Goal: Information Seeking & Learning: Find specific fact

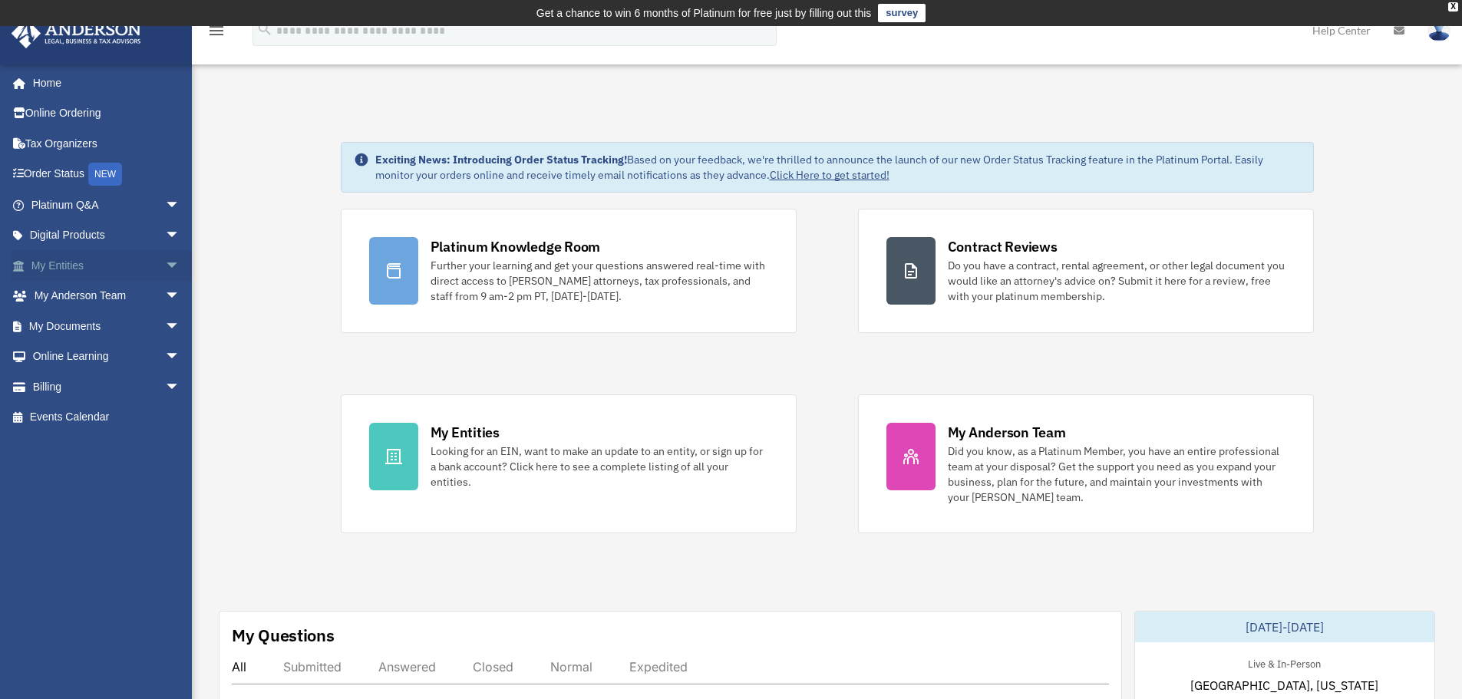
click at [165, 264] on span "arrow_drop_down" at bounding box center [180, 265] width 31 height 31
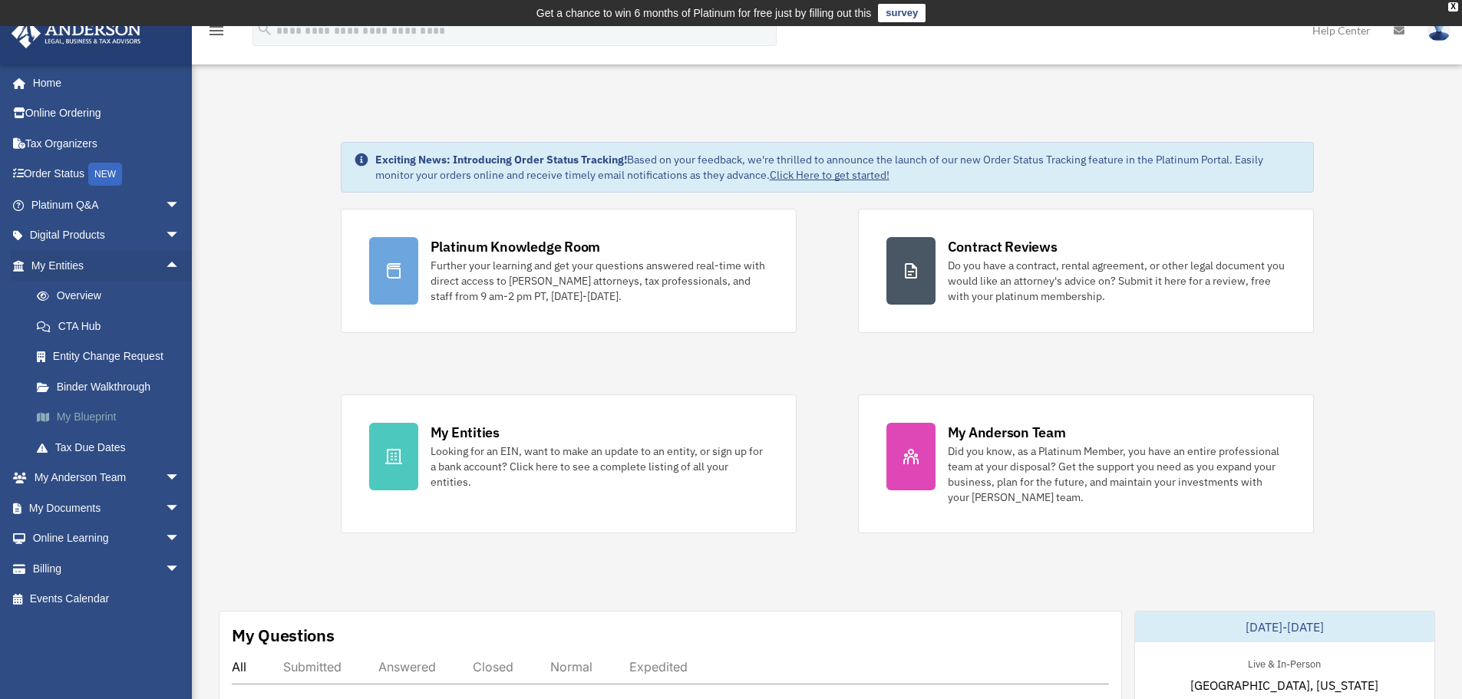
click at [106, 419] on link "My Blueprint" at bounding box center [112, 417] width 182 height 31
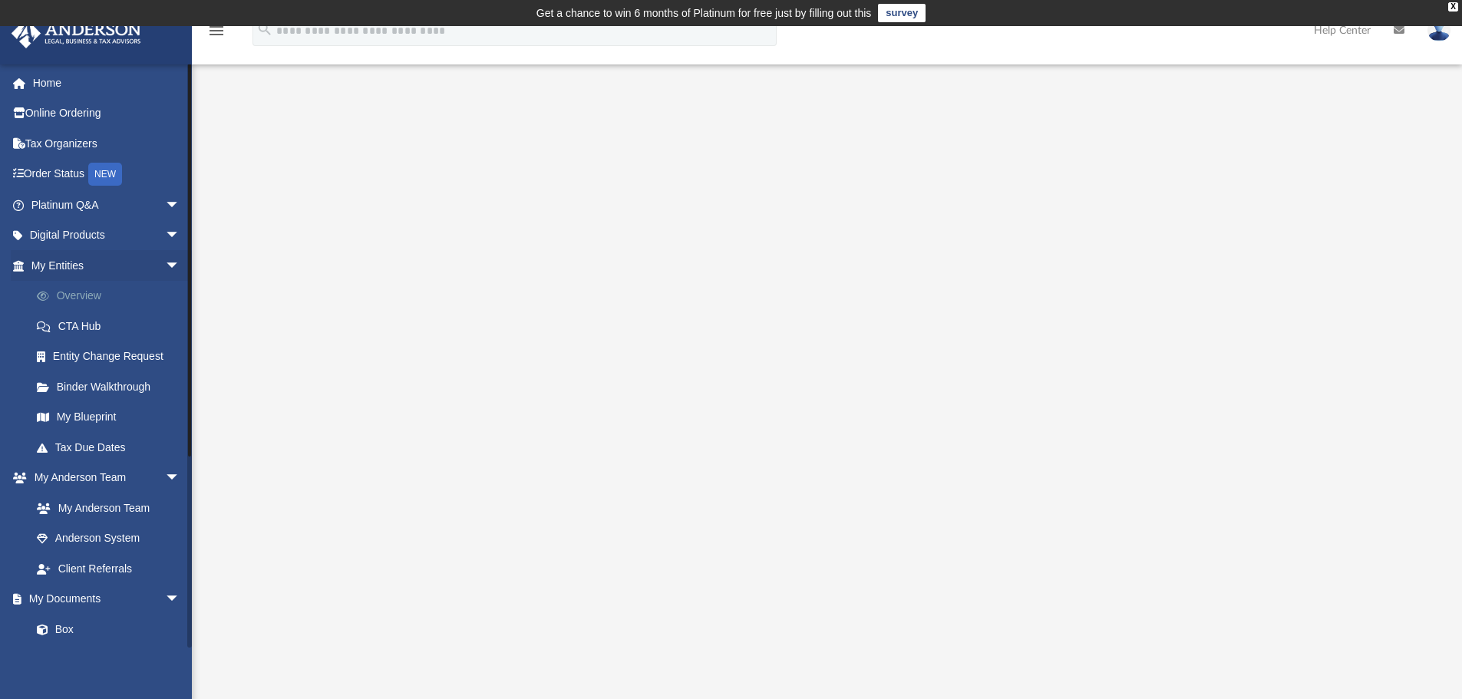
click at [77, 292] on link "Overview" at bounding box center [112, 296] width 182 height 31
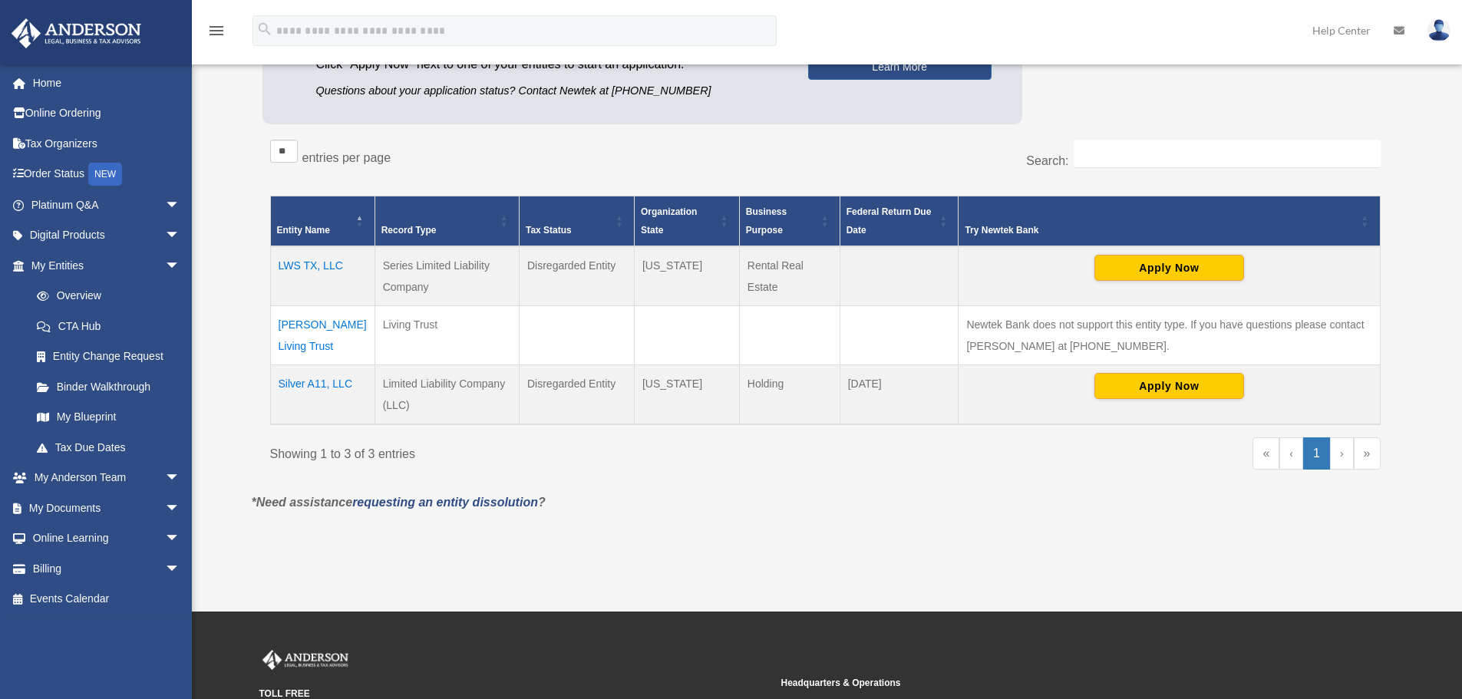
scroll to position [230, 0]
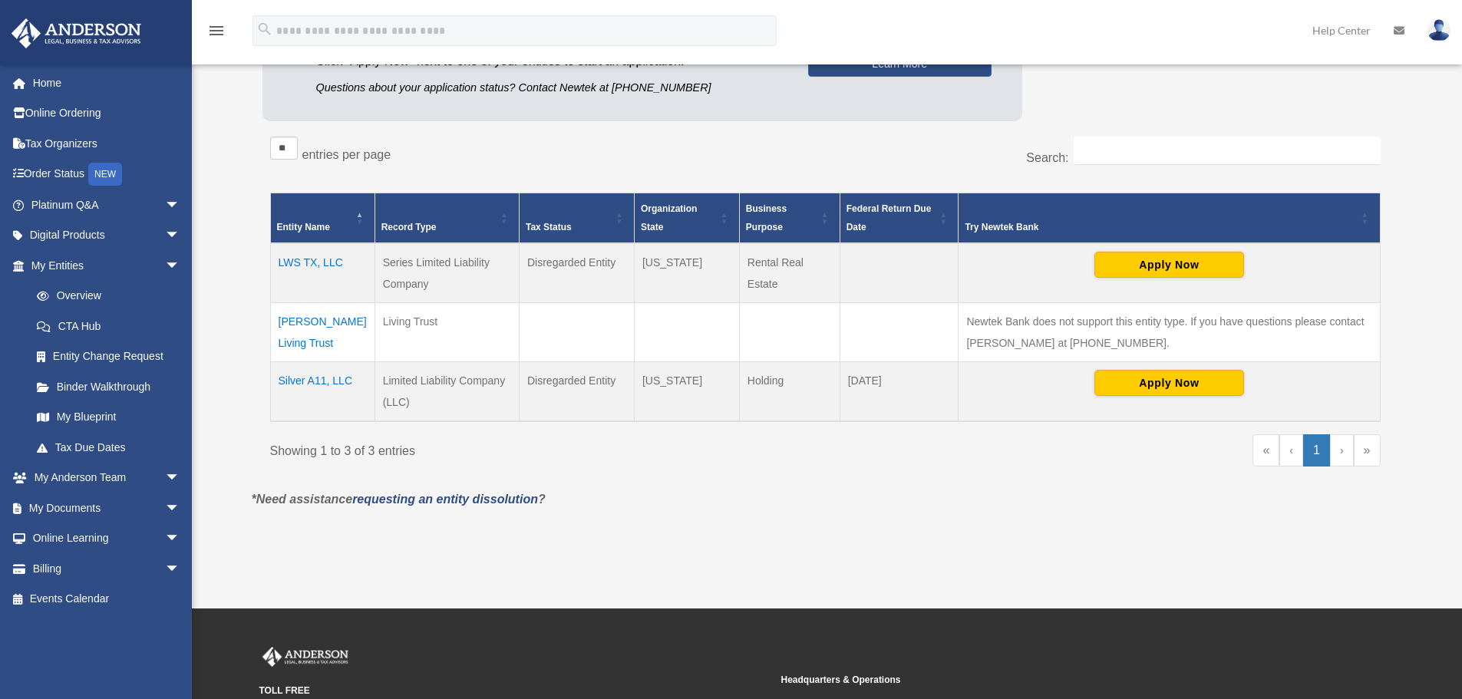
click at [305, 259] on td "LWS TX, LLC" at bounding box center [322, 273] width 104 height 60
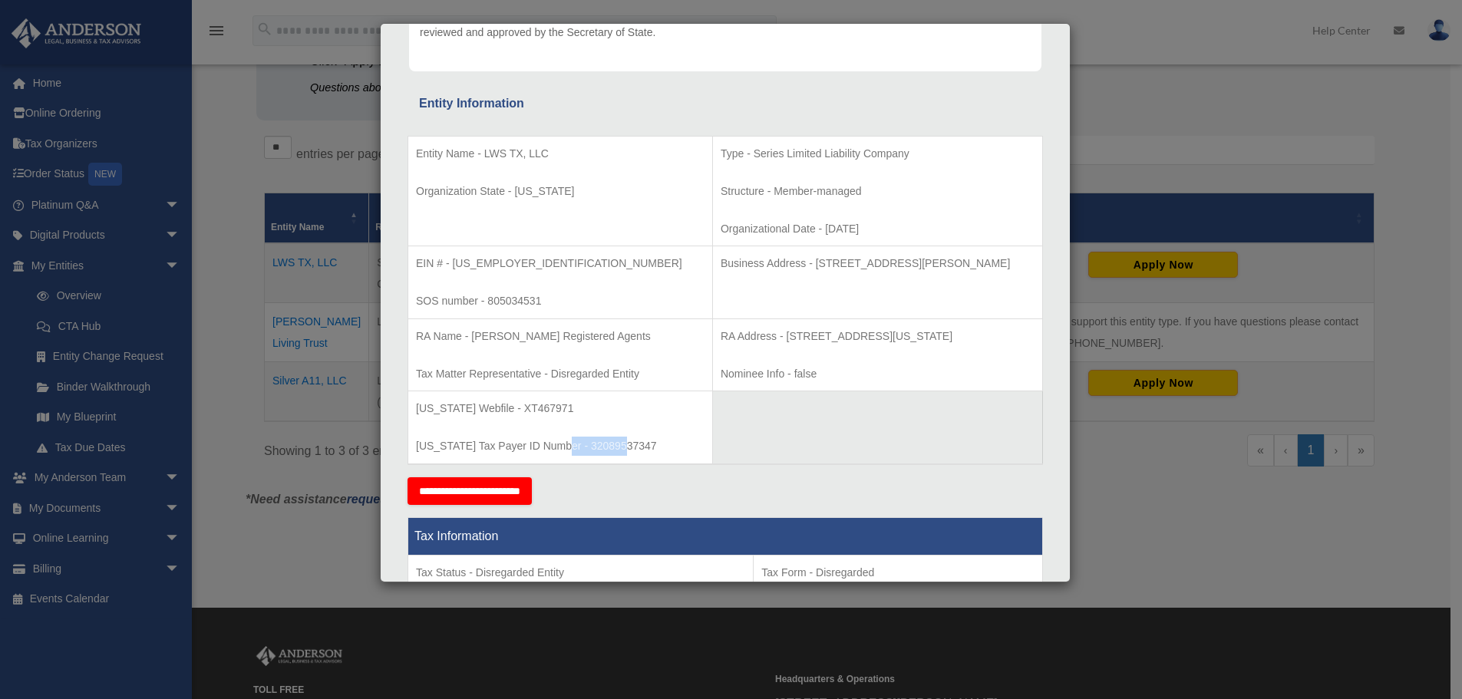
drag, startPoint x: 626, startPoint y: 447, endPoint x: 560, endPoint y: 451, distance: 65.4
click at [560, 451] on p "Texas Tax Payer ID Number - 32089537347" at bounding box center [560, 446] width 289 height 19
copy p "32089537347"
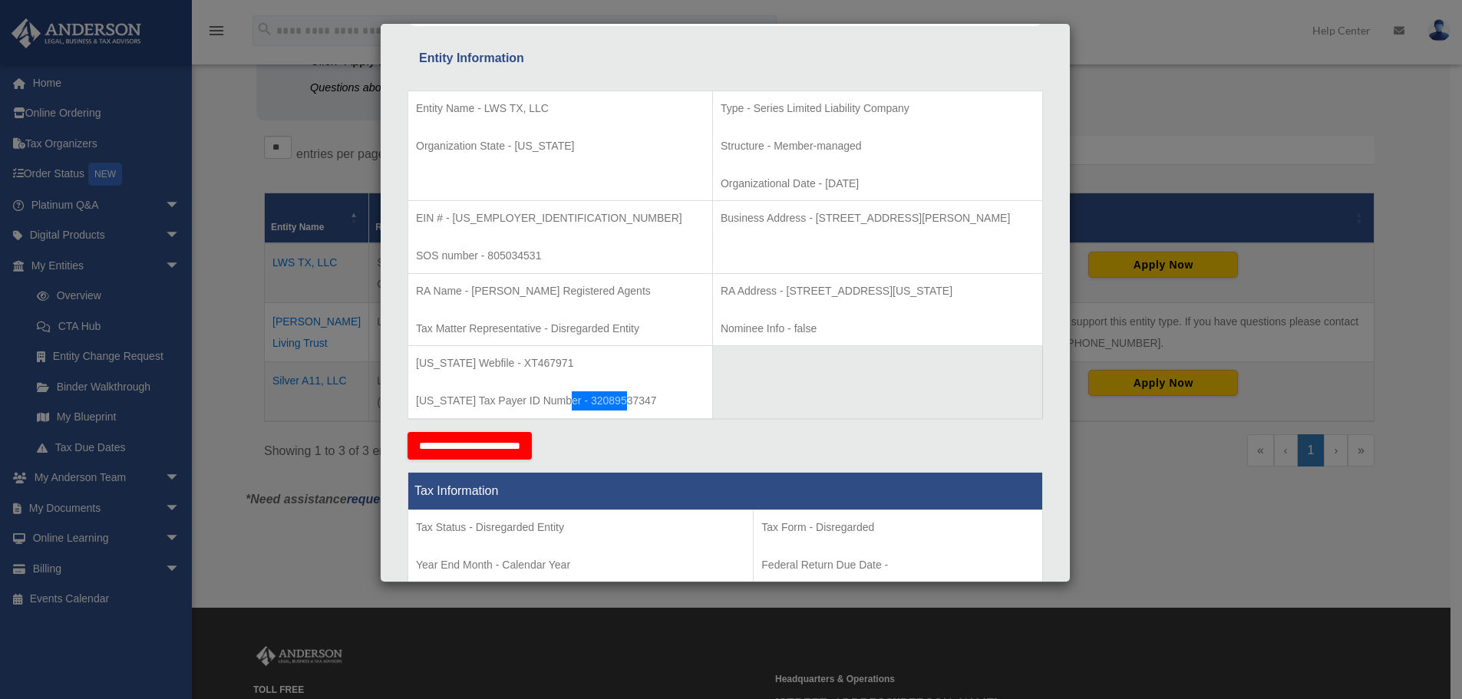
scroll to position [0, 0]
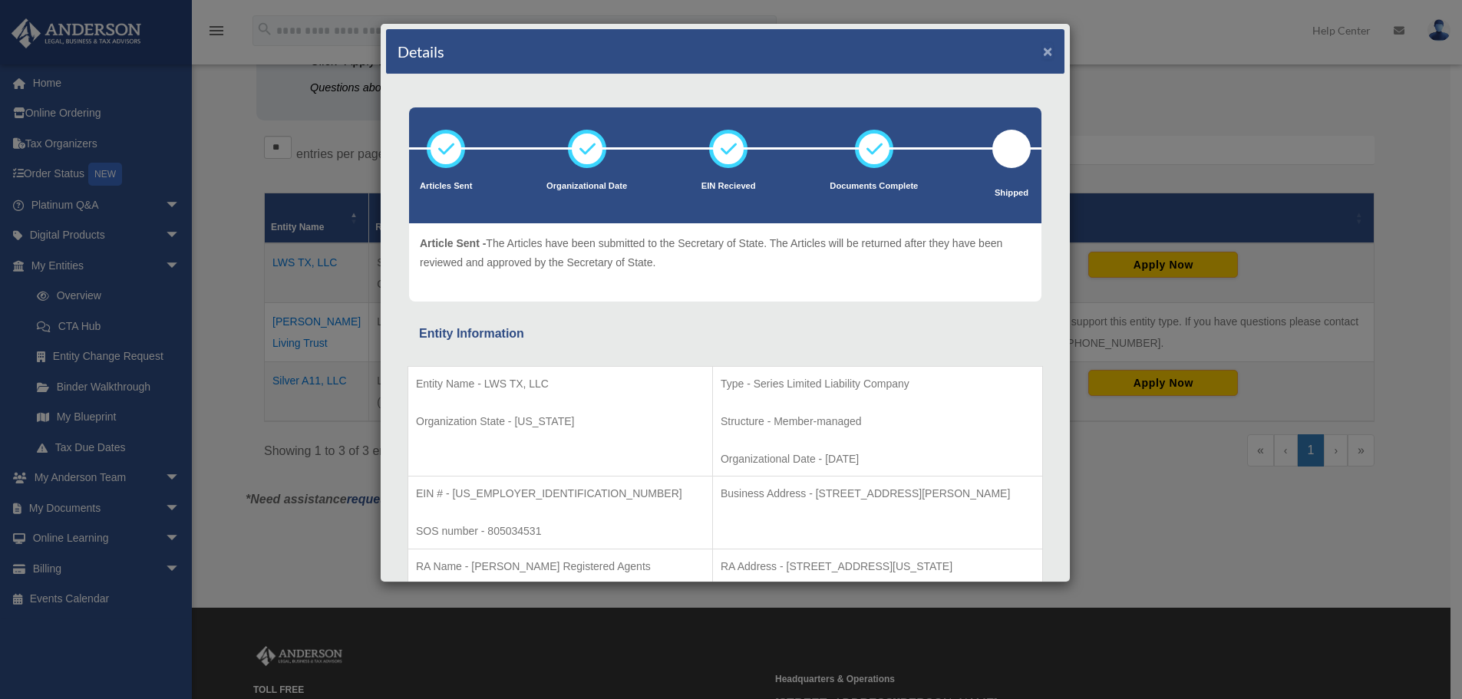
click at [1043, 53] on button "×" at bounding box center [1048, 51] width 10 height 16
